Goal: Information Seeking & Learning: Learn about a topic

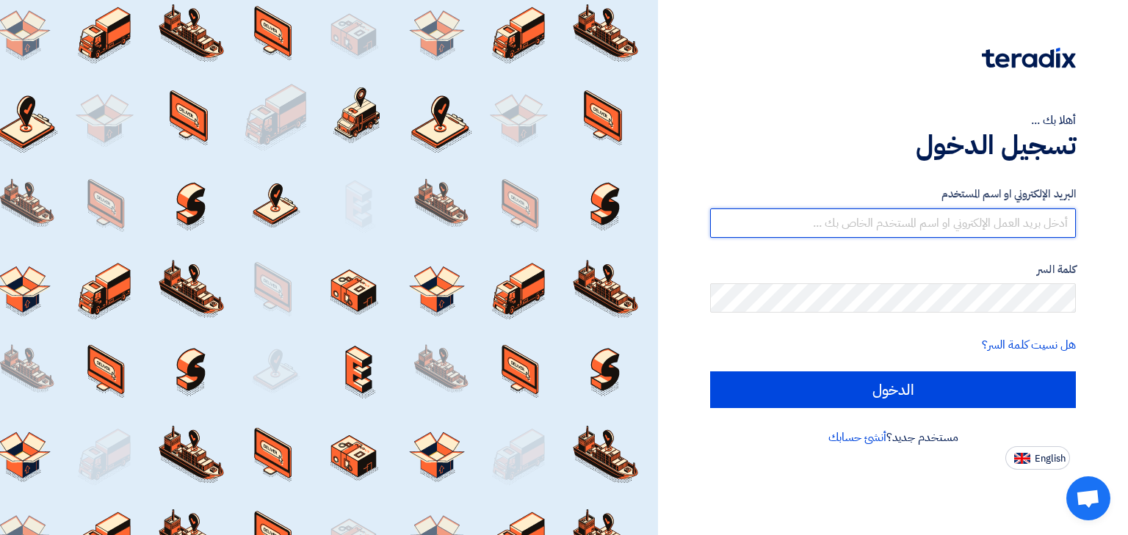
click at [898, 226] on input "text" at bounding box center [893, 223] width 366 height 29
type input "[PERSON_NAME][EMAIL_ADDRESS][DOMAIN_NAME]"
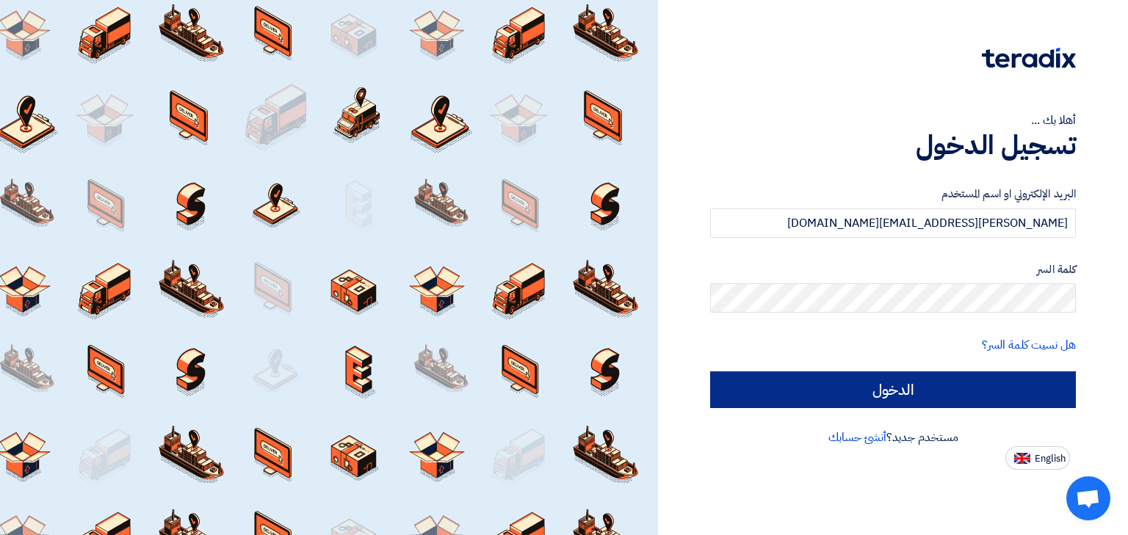
click at [843, 408] on div "البريد الإلكتروني او اسم المستخدم [PERSON_NAME][EMAIL_ADDRESS][DOMAIN_NAME] كلم…" at bounding box center [893, 297] width 366 height 264
click at [945, 392] on input "الدخول" at bounding box center [893, 390] width 366 height 37
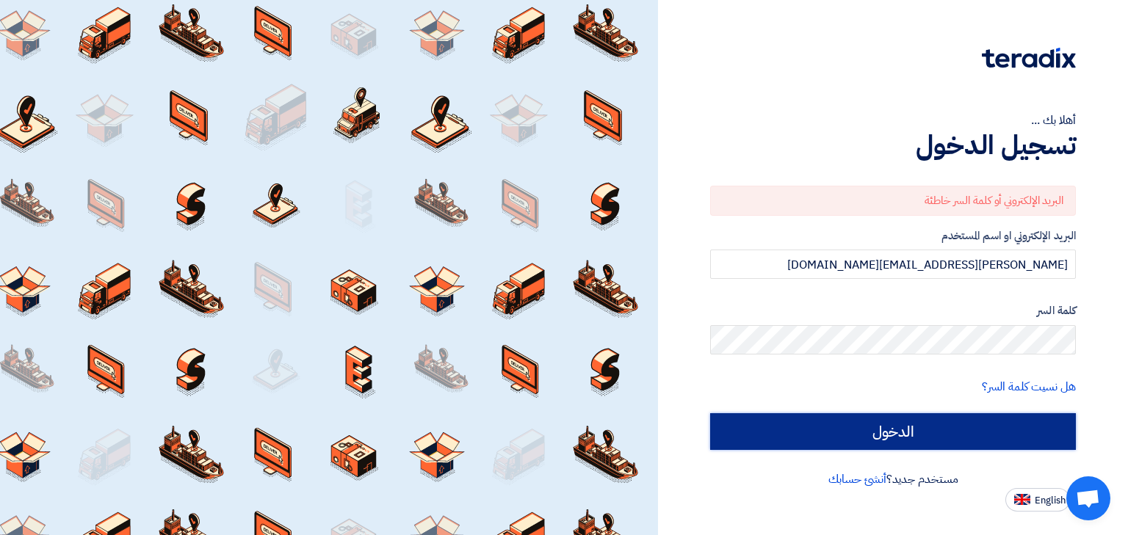
click at [967, 441] on input "الدخول" at bounding box center [893, 432] width 366 height 37
type input "Sign in"
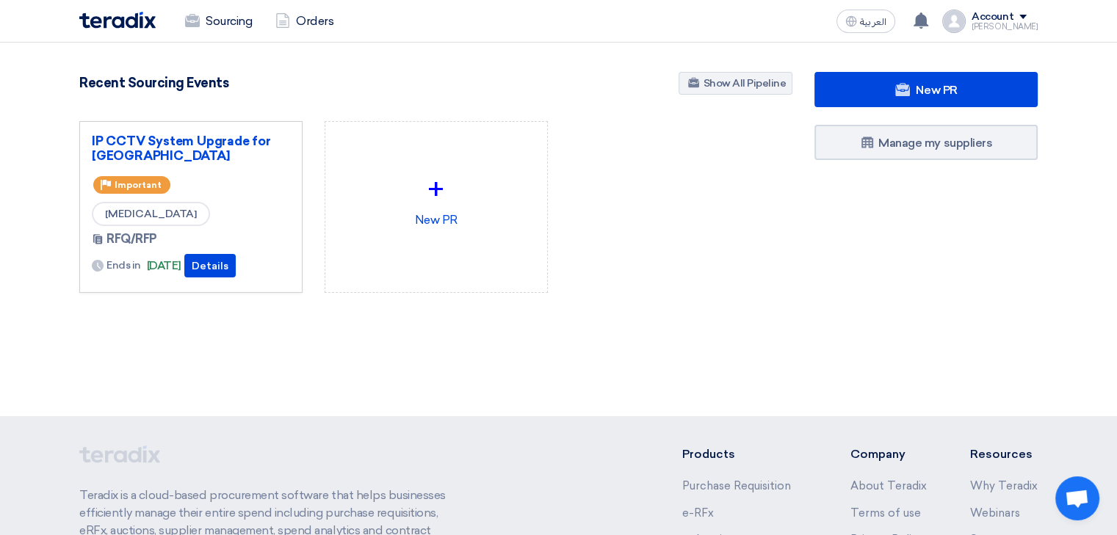
click at [216, 217] on div "[MEDICAL_DATA]" at bounding box center [191, 214] width 198 height 24
click at [234, 272] on button "Details" at bounding box center [209, 266] width 51 height 24
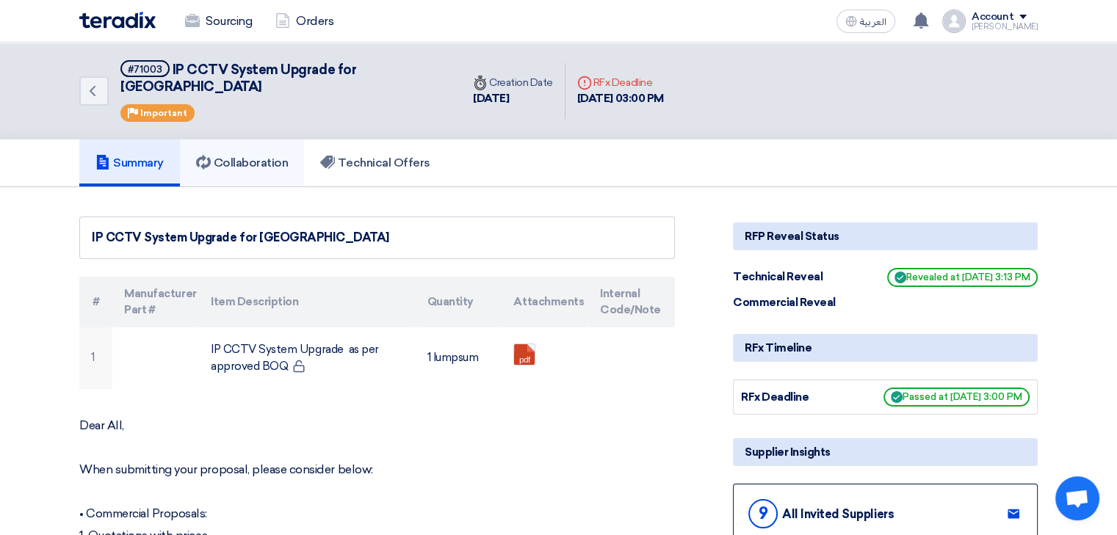
click at [253, 167] on link "Collaboration" at bounding box center [242, 163] width 125 height 47
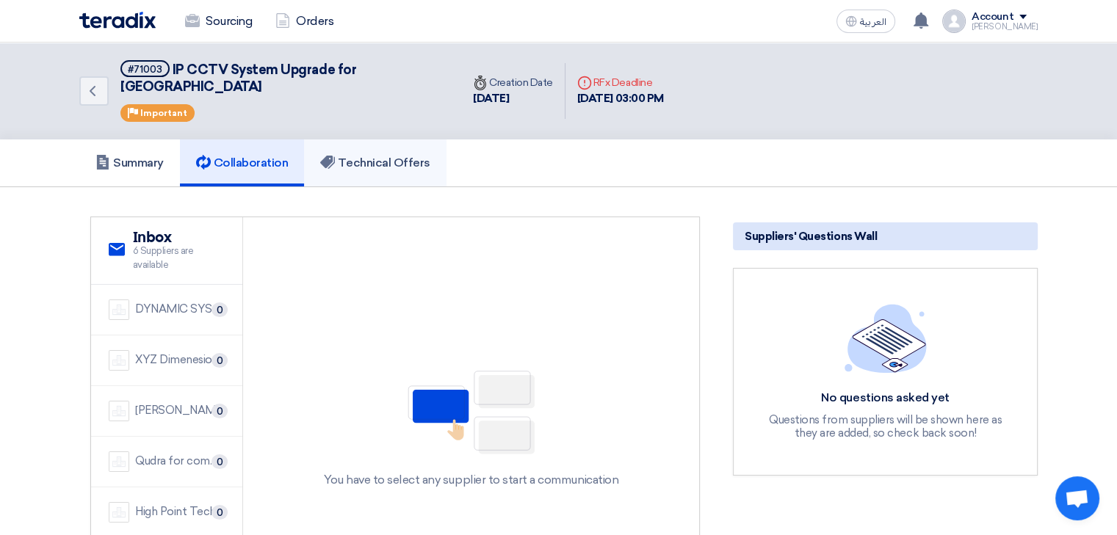
click at [364, 156] on h5 "Technical Offers" at bounding box center [374, 163] width 109 height 15
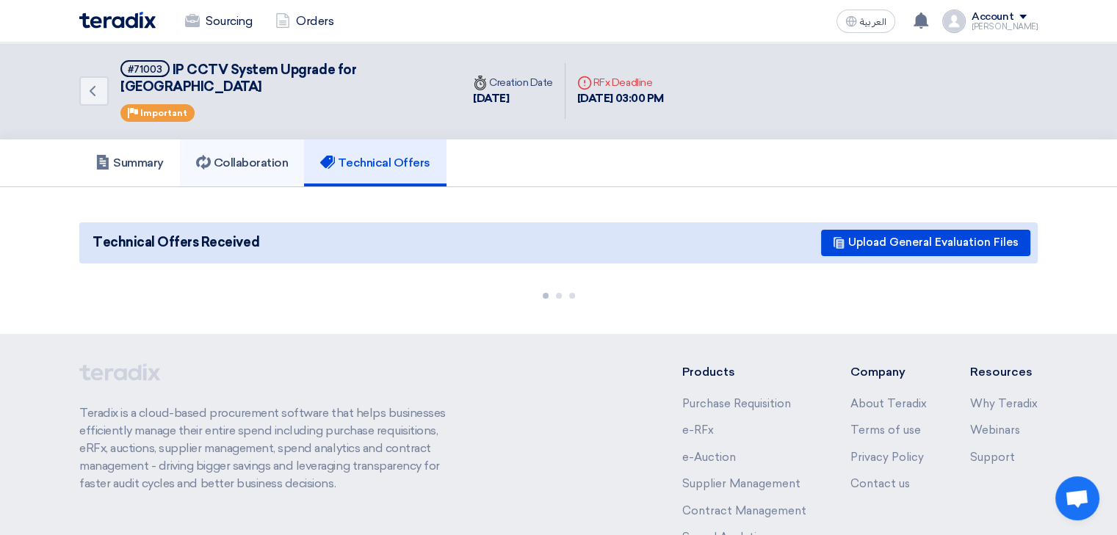
click at [260, 156] on h5 "Collaboration" at bounding box center [242, 163] width 93 height 15
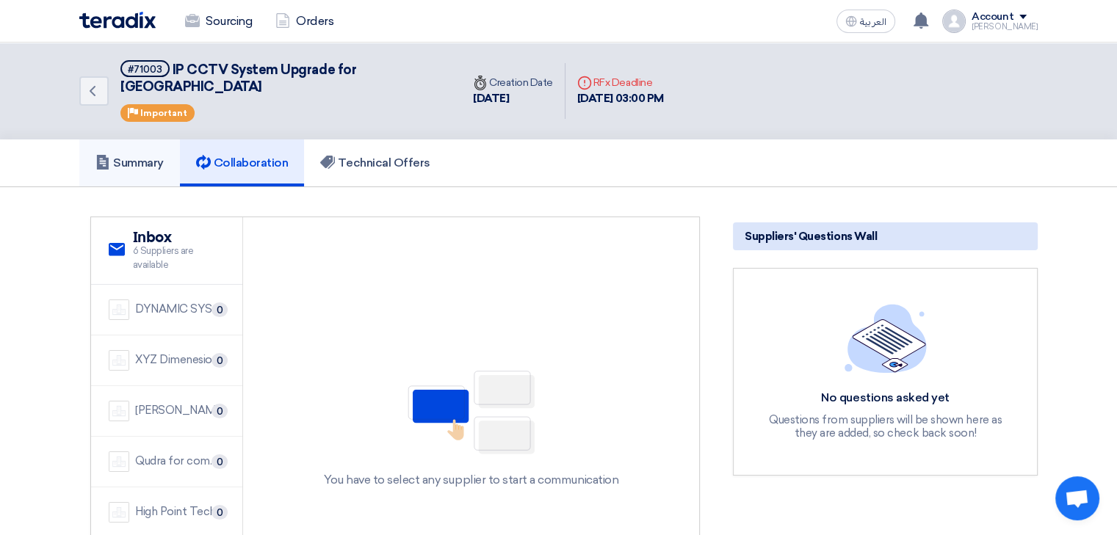
click at [123, 156] on h5 "Summary" at bounding box center [129, 163] width 68 height 15
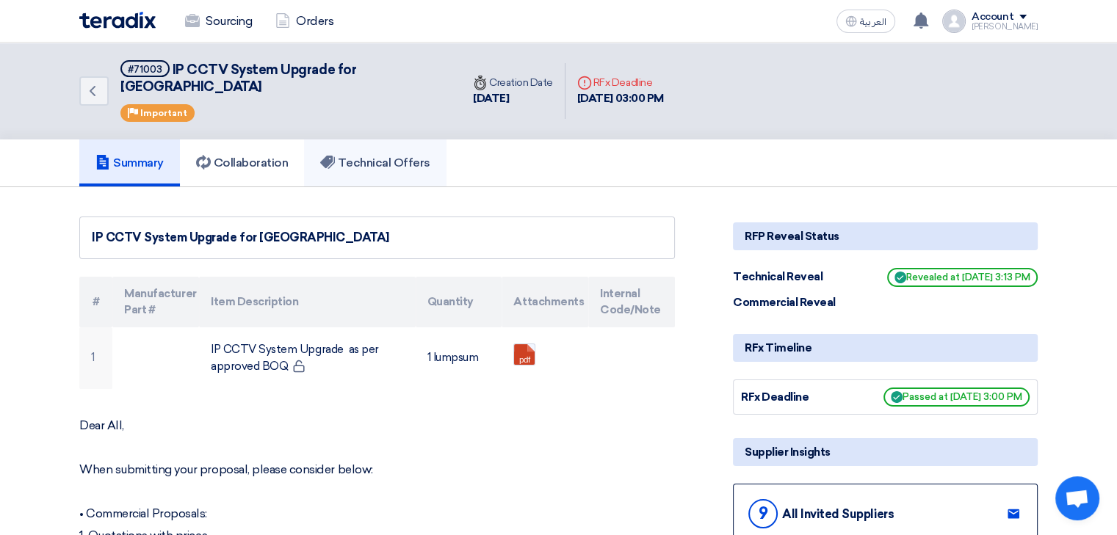
click at [401, 156] on h5 "Technical Offers" at bounding box center [374, 163] width 109 height 15
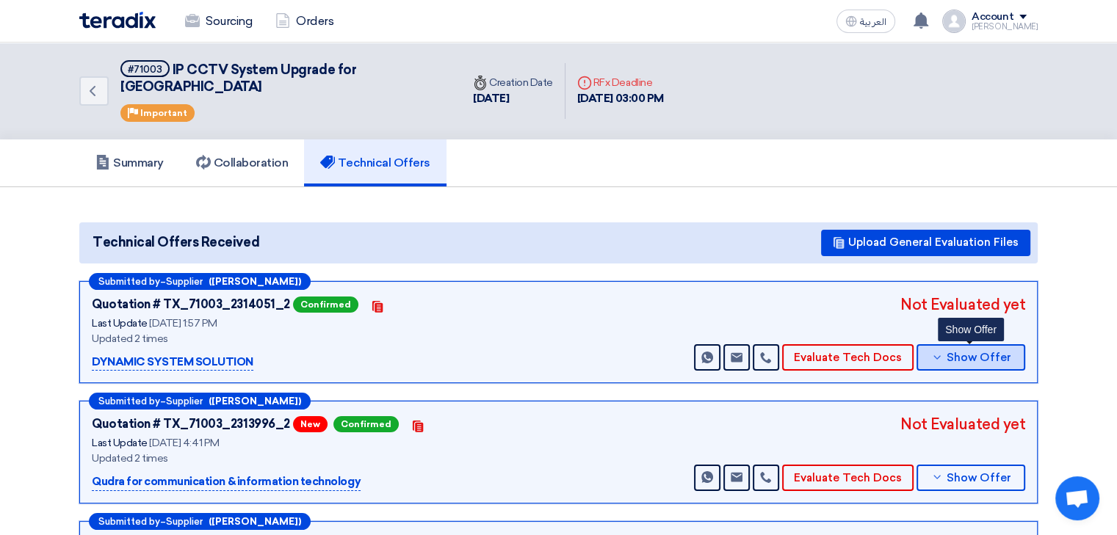
click at [958, 353] on span "Show Offer" at bounding box center [979, 358] width 65 height 11
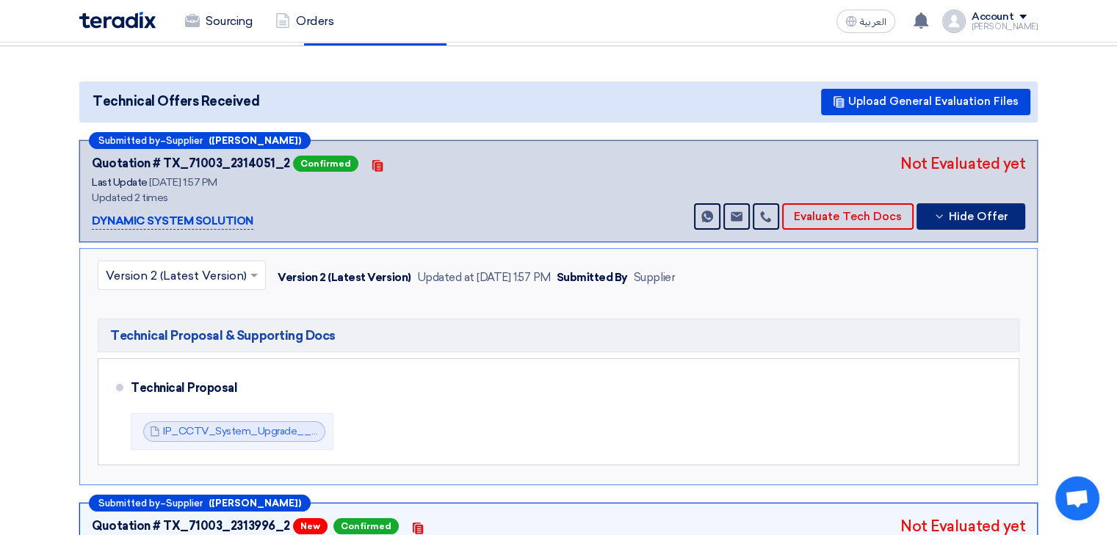
scroll to position [220, 0]
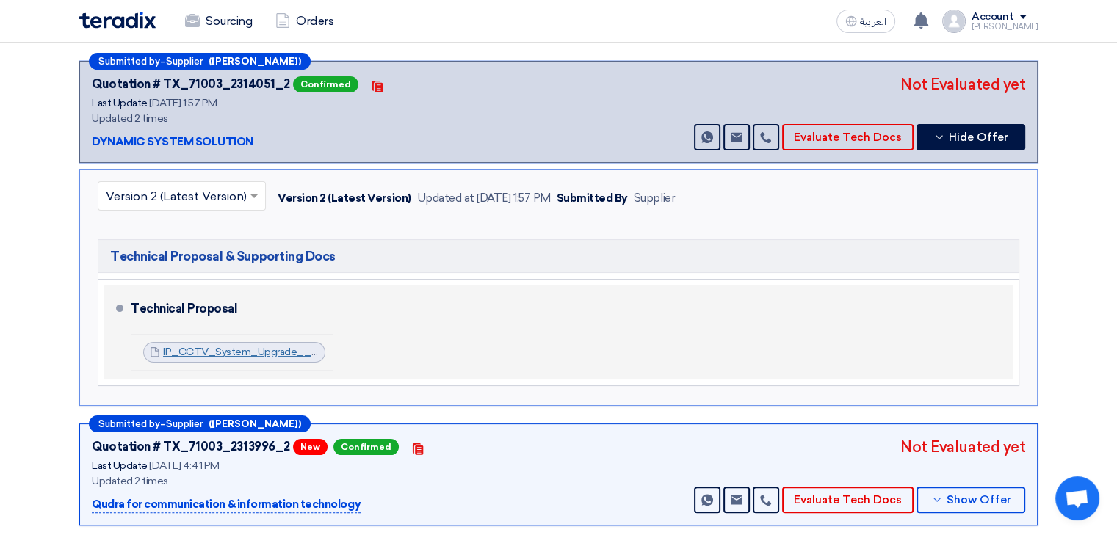
click at [282, 346] on link "IP_CCTV_System_Upgrade__Makkah_MallCenomi_Centers_CompanyTechnical_Proposal_175…" at bounding box center [428, 352] width 530 height 12
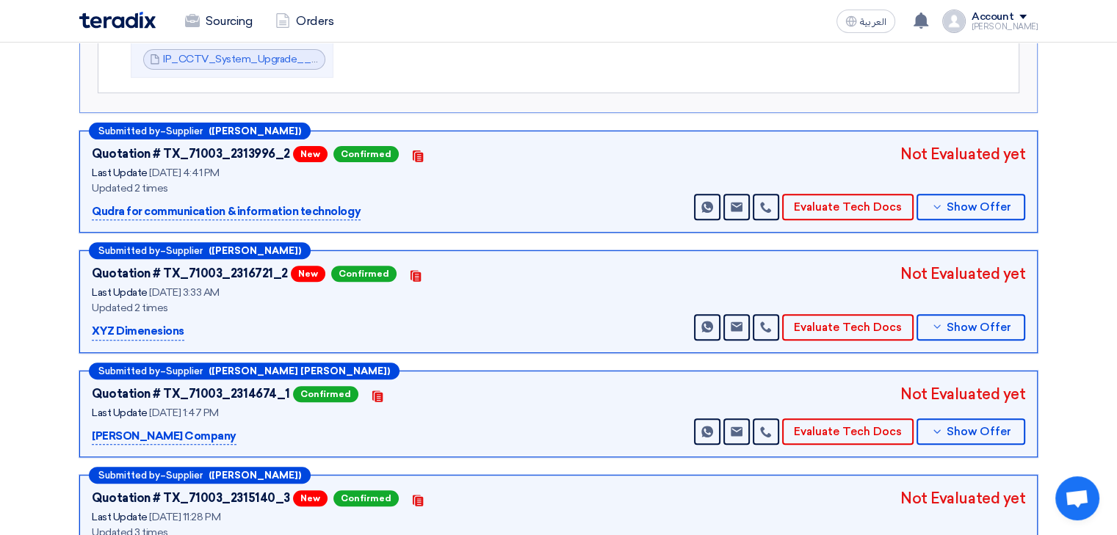
scroll to position [514, 0]
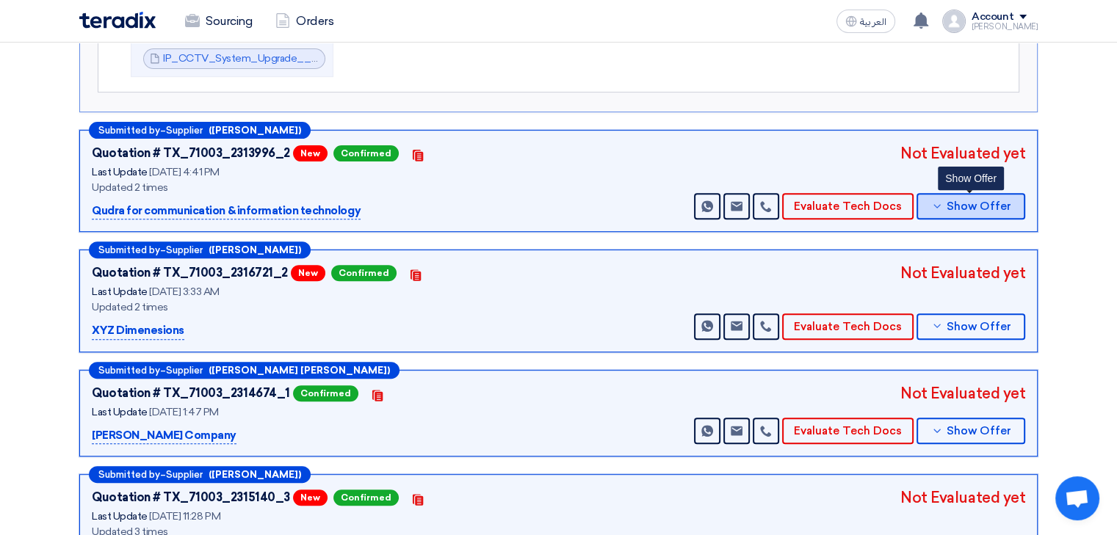
click at [967, 201] on span "Show Offer" at bounding box center [979, 206] width 65 height 11
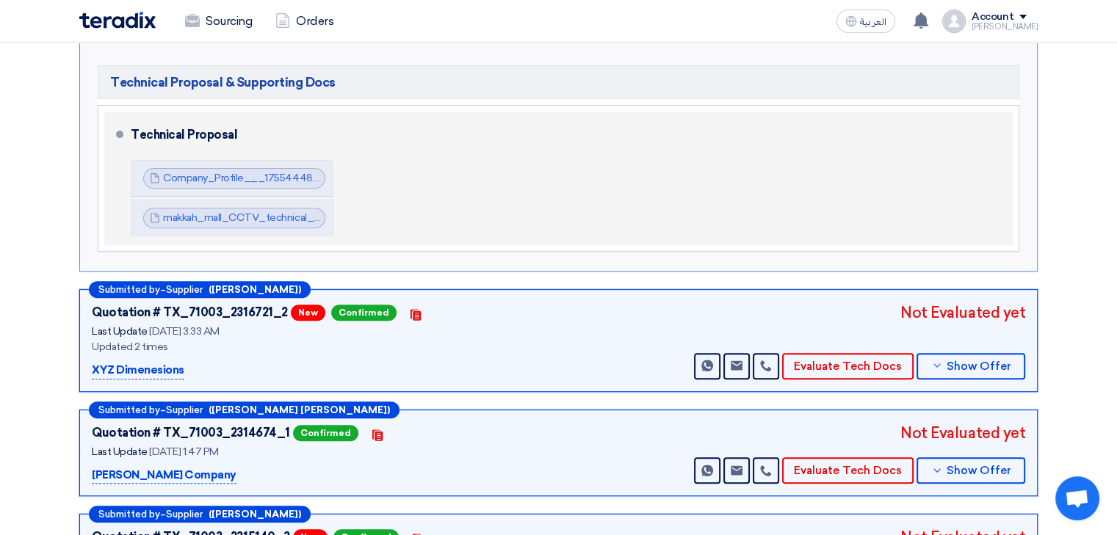
scroll to position [294, 0]
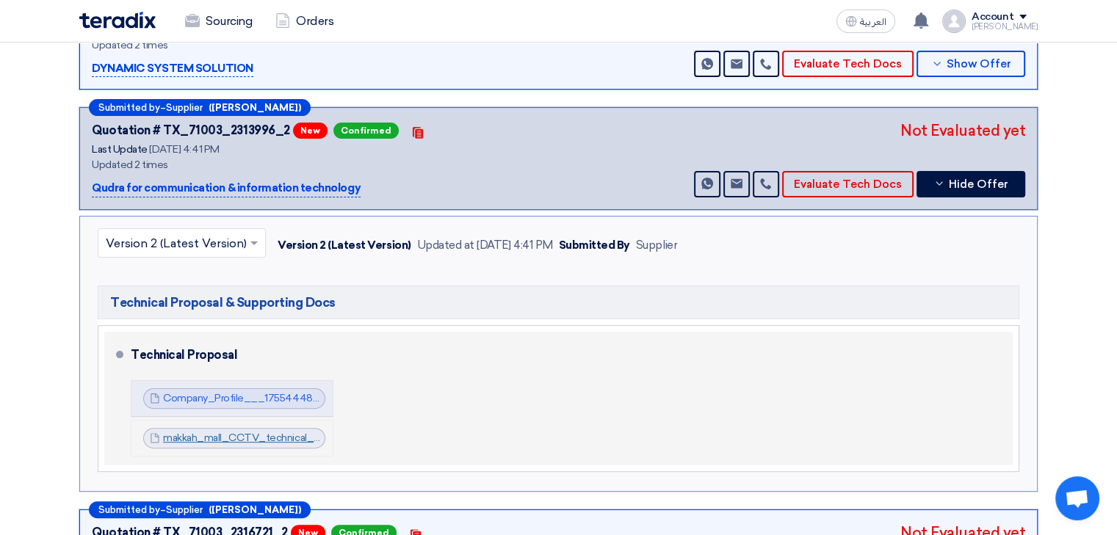
click at [243, 432] on link "makkah_mall_CCTV_technical_submital_1755610875626.pdf" at bounding box center [306, 438] width 287 height 12
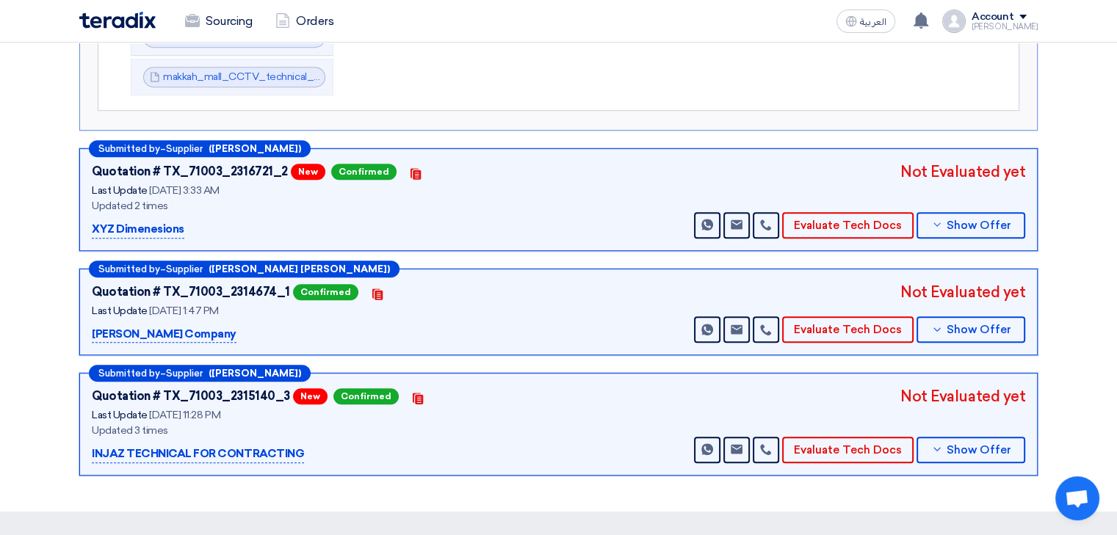
scroll to position [661, 0]
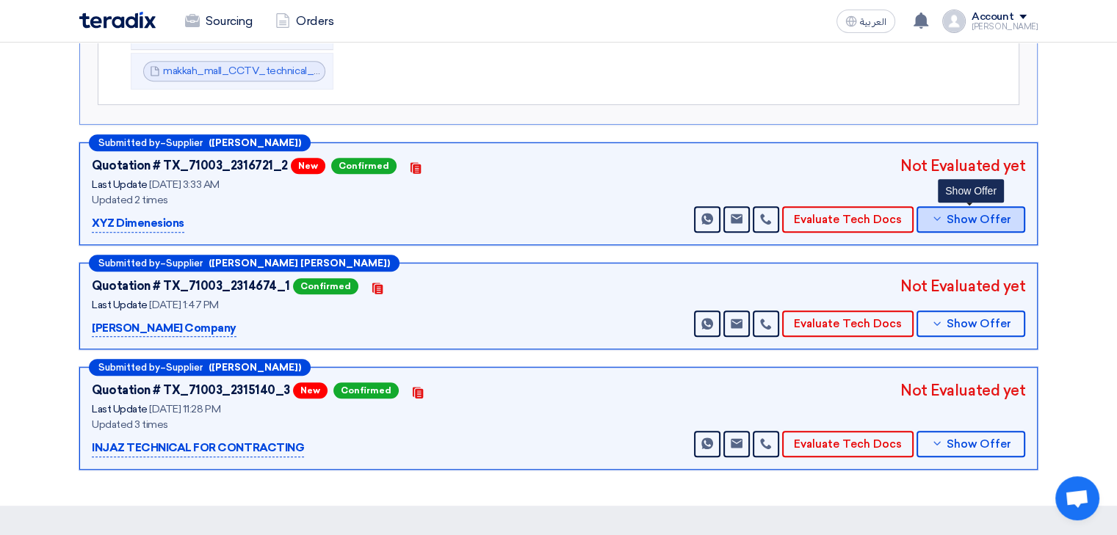
click at [958, 214] on span "Show Offer" at bounding box center [979, 219] width 65 height 11
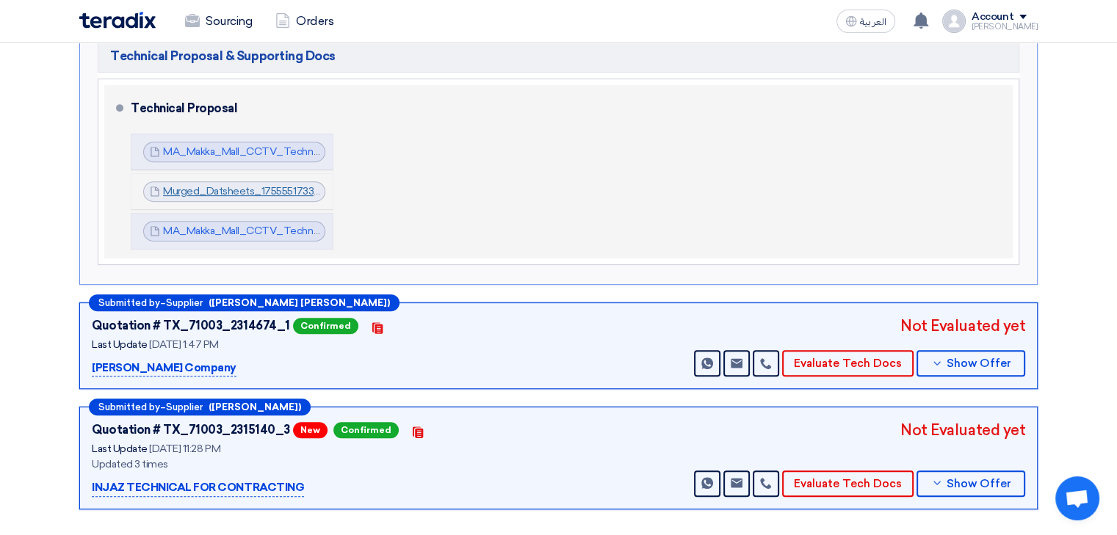
click at [243, 185] on link "Murged_Datsheets_1755551733624.pdf" at bounding box center [257, 191] width 188 height 12
click at [267, 225] on link "MA_Makka_Mall_CCTV_Technical_Proposal_V_and_MOS_1755649973024.pdf" at bounding box center [353, 231] width 381 height 12
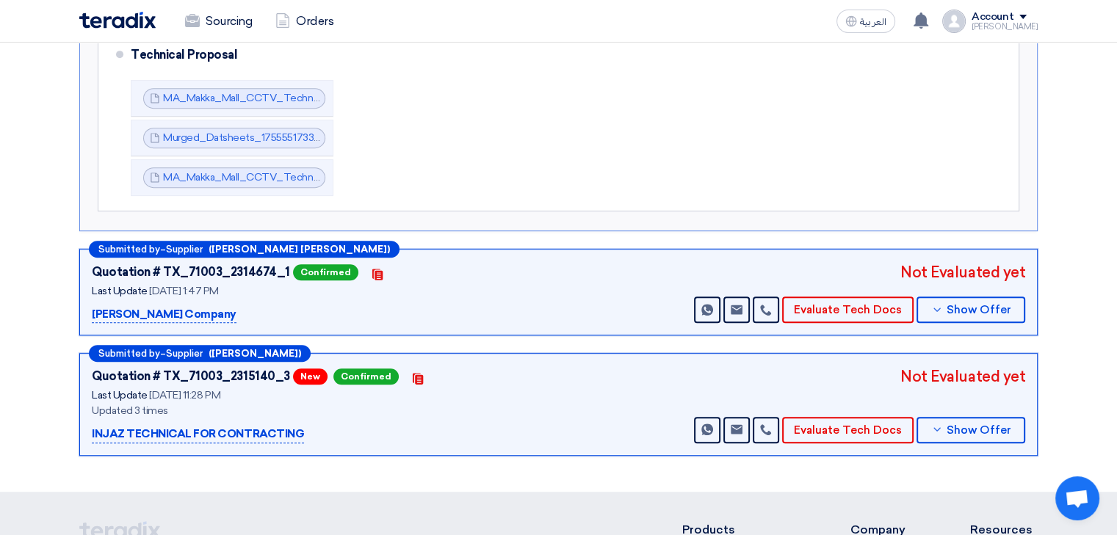
scroll to position [734, 0]
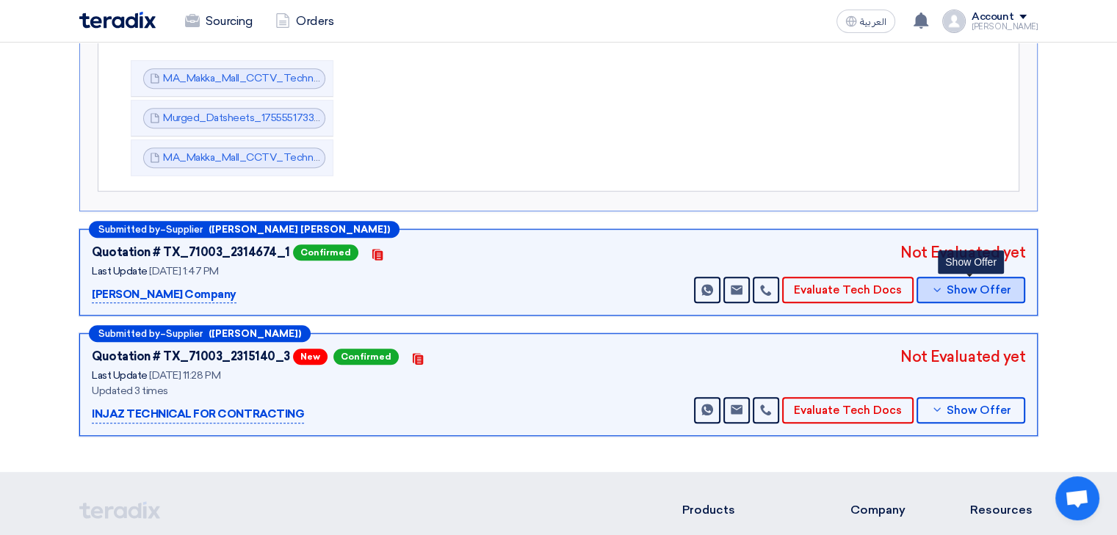
click at [956, 285] on span "Show Offer" at bounding box center [979, 290] width 65 height 11
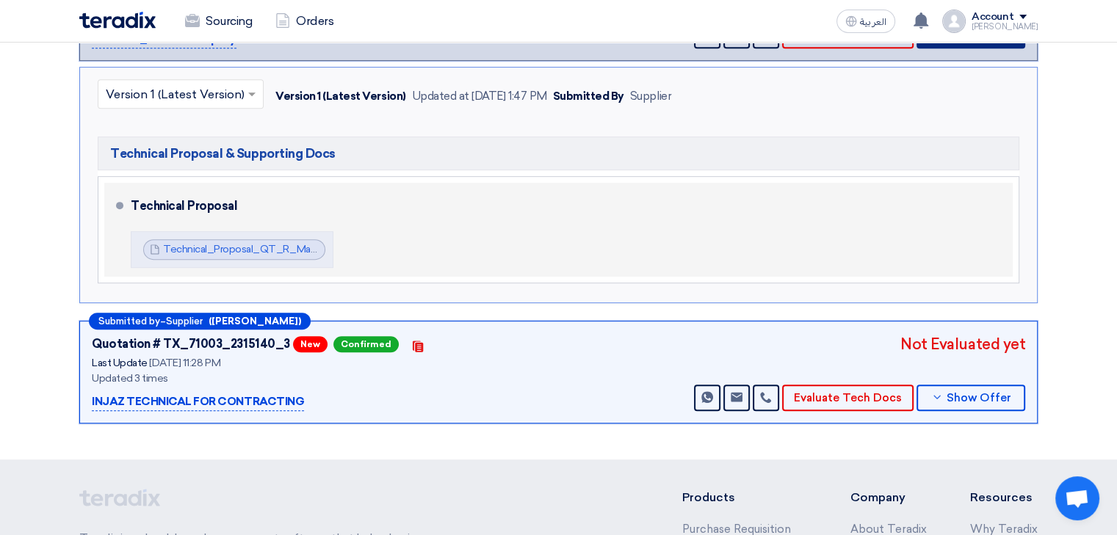
scroll to position [588, 0]
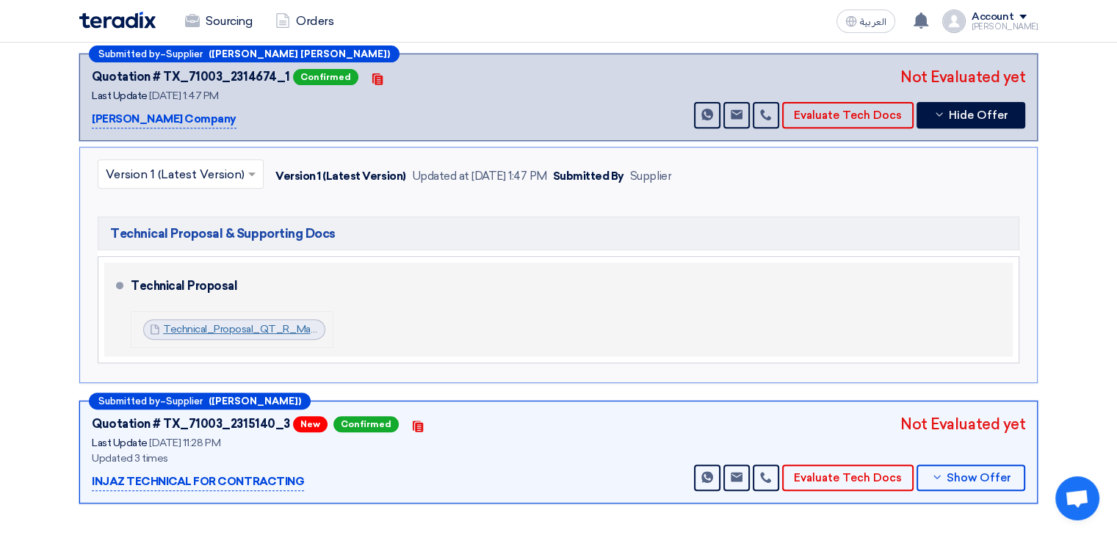
click at [270, 323] on link "Technical_Proposal_QT_R_Makkah_Mall_IPCCTV_Upgrade_Project_1755513893626.pdf" at bounding box center [373, 329] width 420 height 12
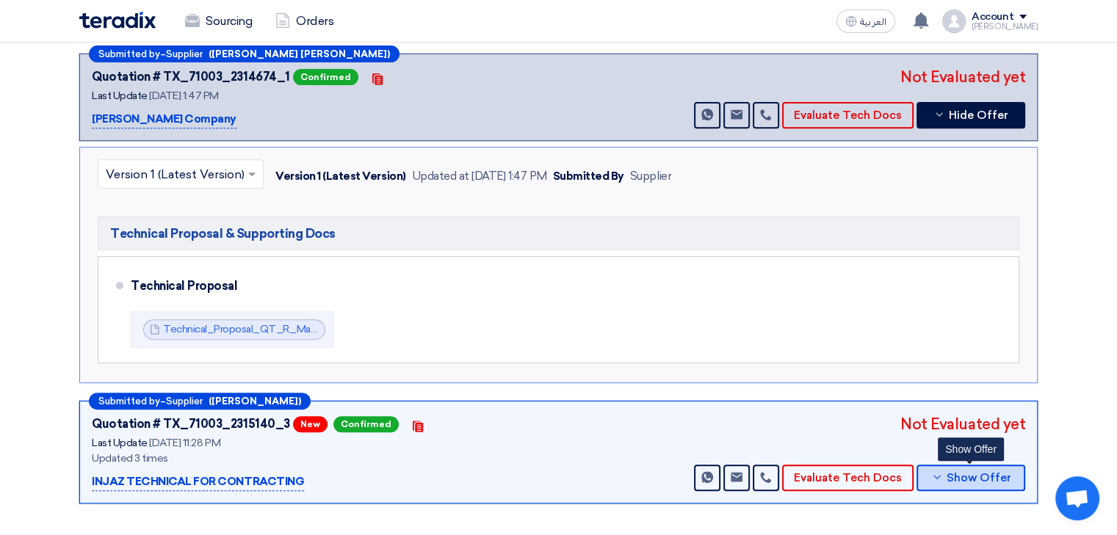
click at [955, 473] on span "Show Offer" at bounding box center [979, 478] width 65 height 11
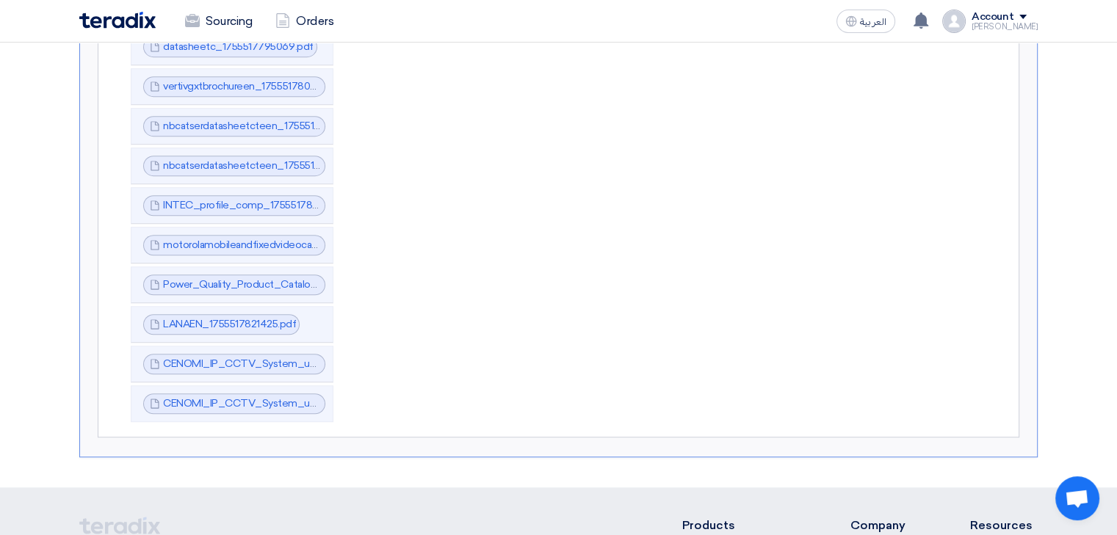
scroll to position [1102, 0]
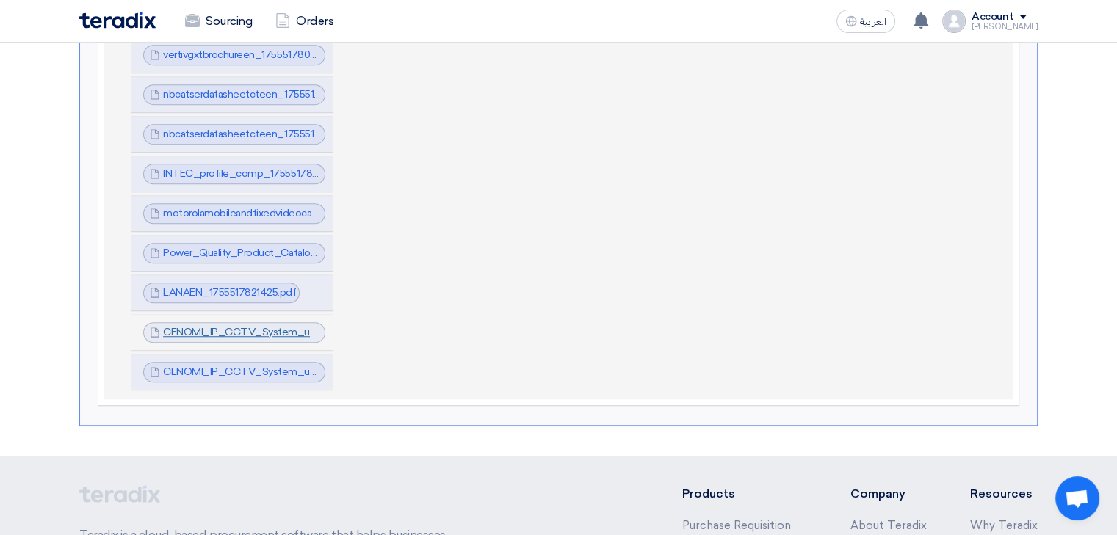
click at [289, 326] on link "CENOMI_IP_CCTV_System_upgrade_Makkah_Mall_METHOD_OF_STATEMENT_INJAZ_OFFER_17555…" at bounding box center [441, 332] width 556 height 12
click at [216, 326] on link "CENOMI_IP_CCTV_System_upgrade_Makkah_Mall_METHOD_OF_STATEMENT_INJAZ_OFFER_17555…" at bounding box center [441, 332] width 556 height 12
click at [227, 167] on link "INTEC_profile_comp_1755517803923.pdf" at bounding box center [261, 173] width 197 height 12
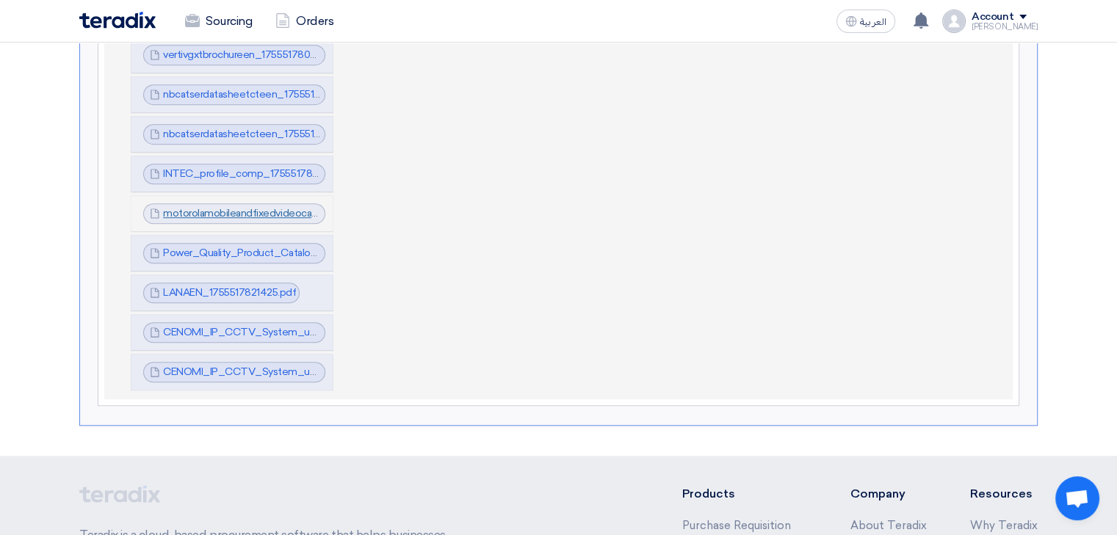
click at [218, 207] on link "motorolamobileandfixedvideocatalogenrev_1755517804525.pdf" at bounding box center [310, 213] width 295 height 12
